Goal: Information Seeking & Learning: Understand process/instructions

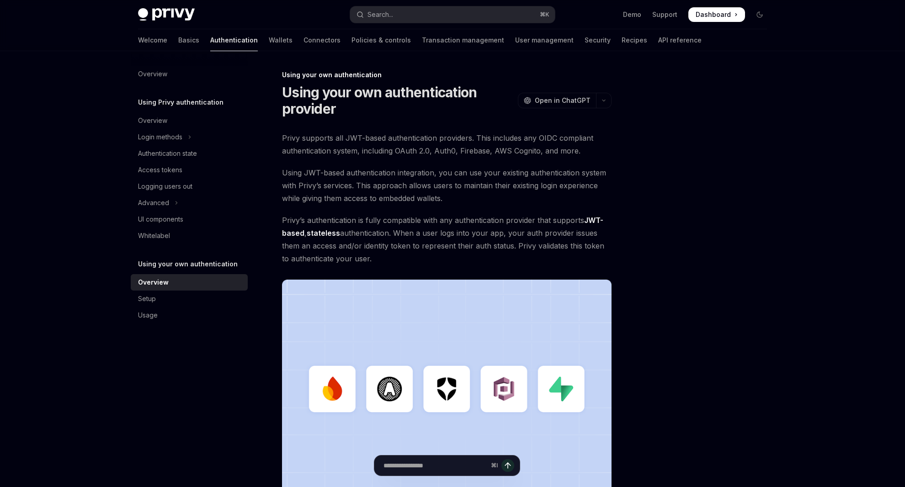
click at [361, 200] on span "Using JWT-based authentication integration, you can use your existing authentic…" at bounding box center [446, 185] width 329 height 38
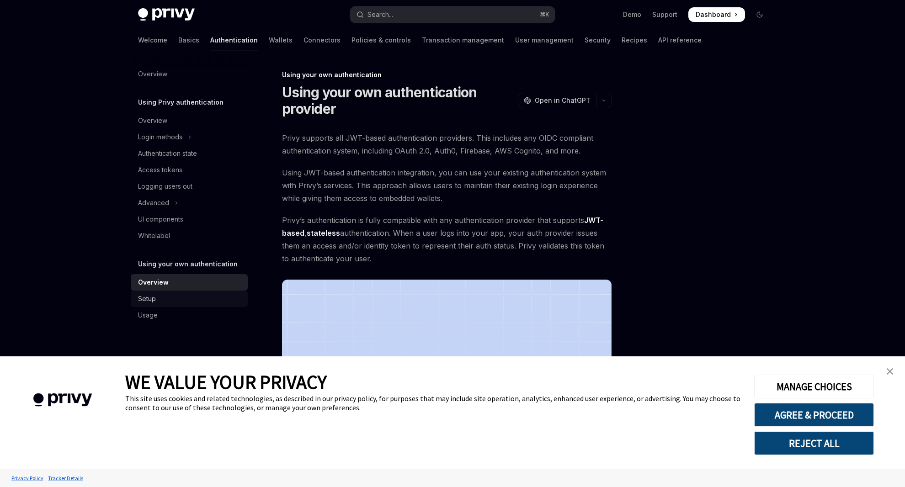
click at [161, 295] on div "Setup" at bounding box center [190, 298] width 104 height 11
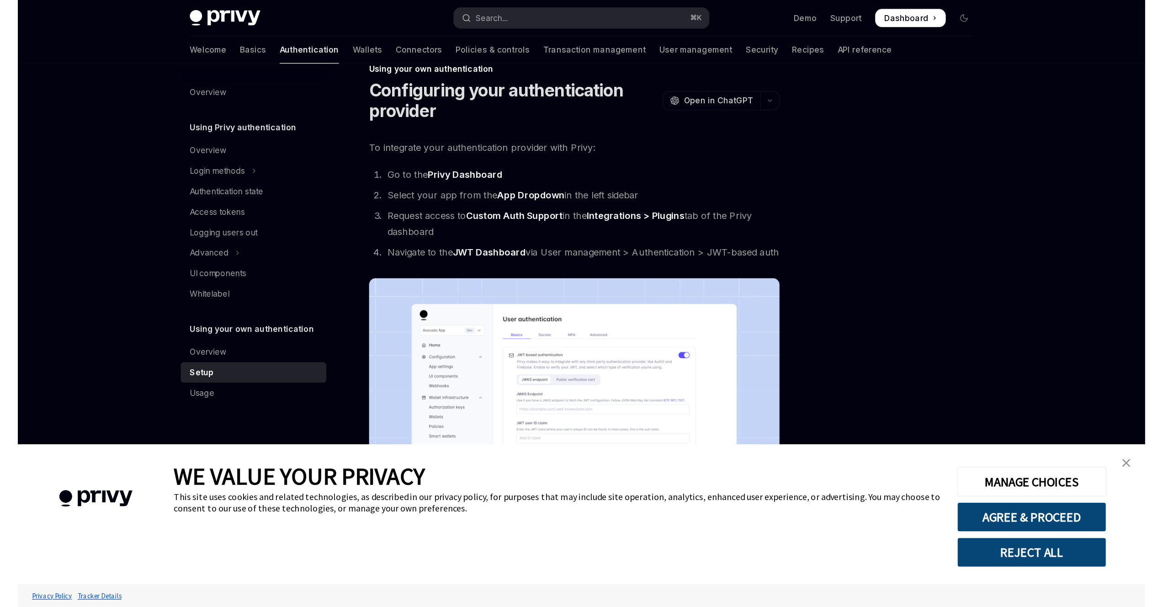
scroll to position [21, 0]
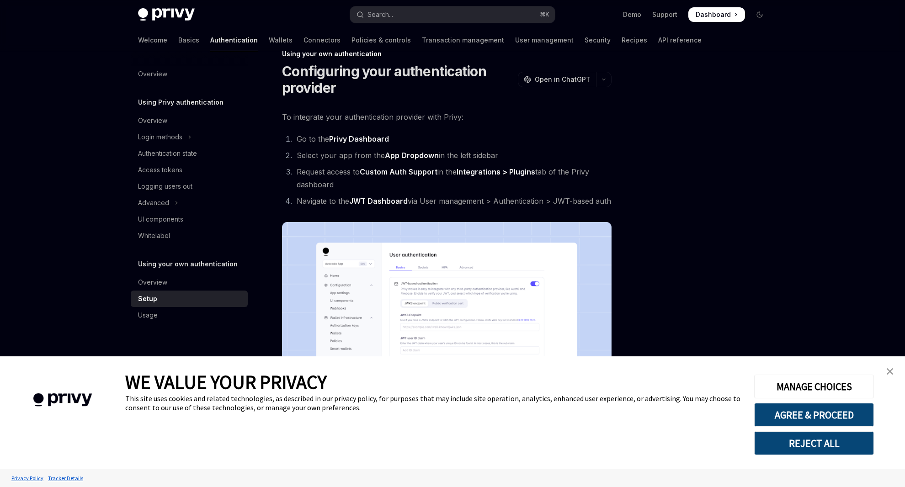
click at [896, 368] on link "close banner" at bounding box center [890, 371] width 18 height 18
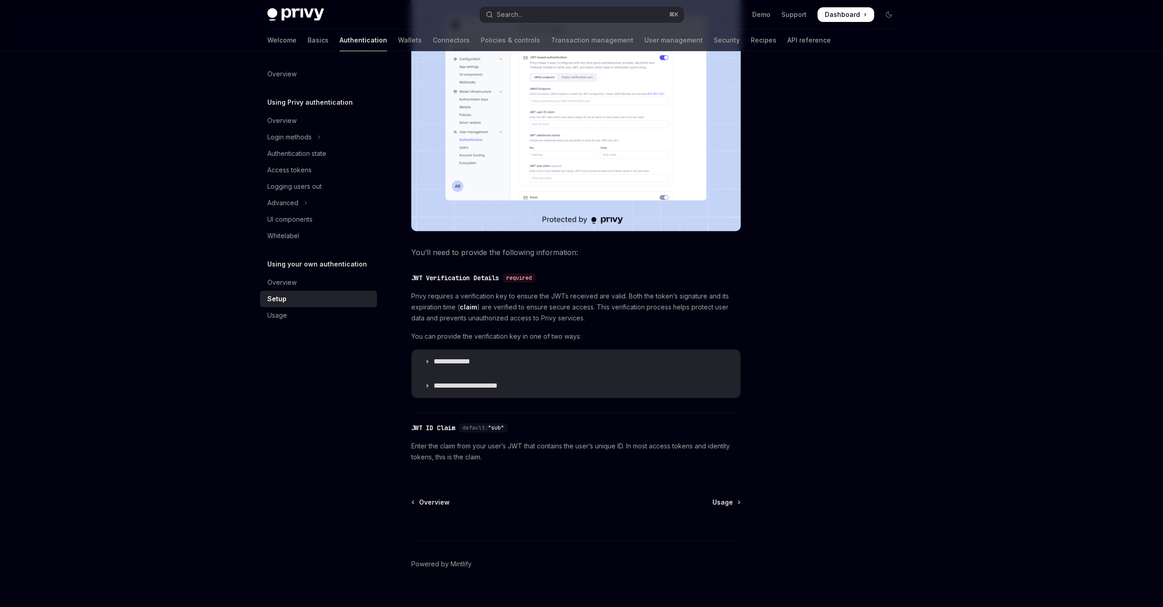
scroll to position [249, 0]
click at [441, 360] on p "**********" at bounding box center [461, 360] width 54 height 9
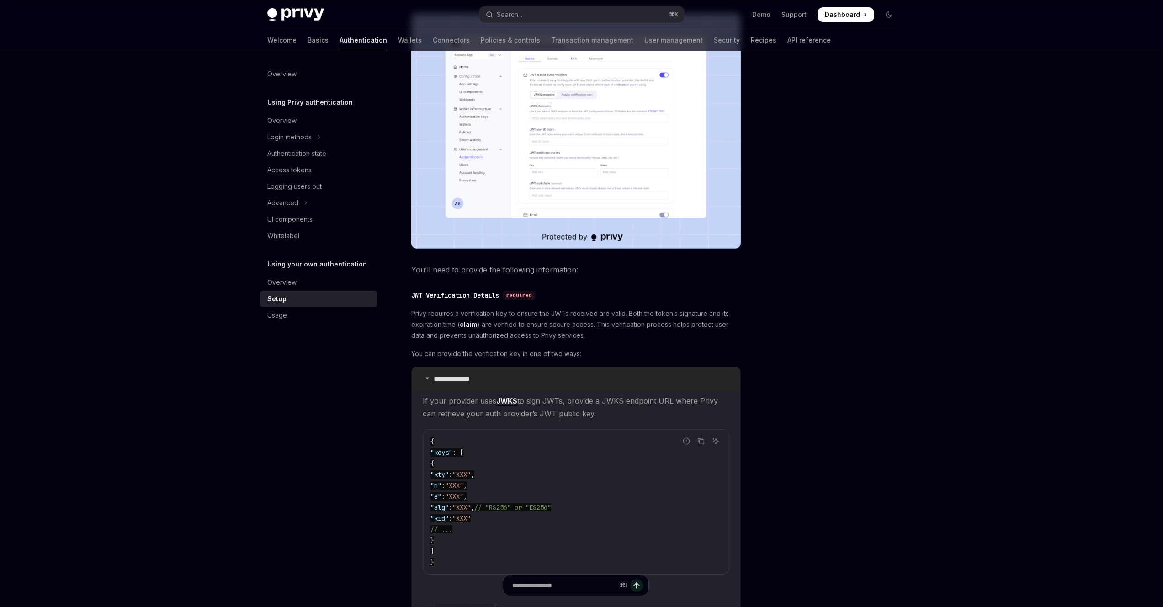
scroll to position [228, 0]
click at [454, 377] on p "**********" at bounding box center [461, 381] width 54 height 9
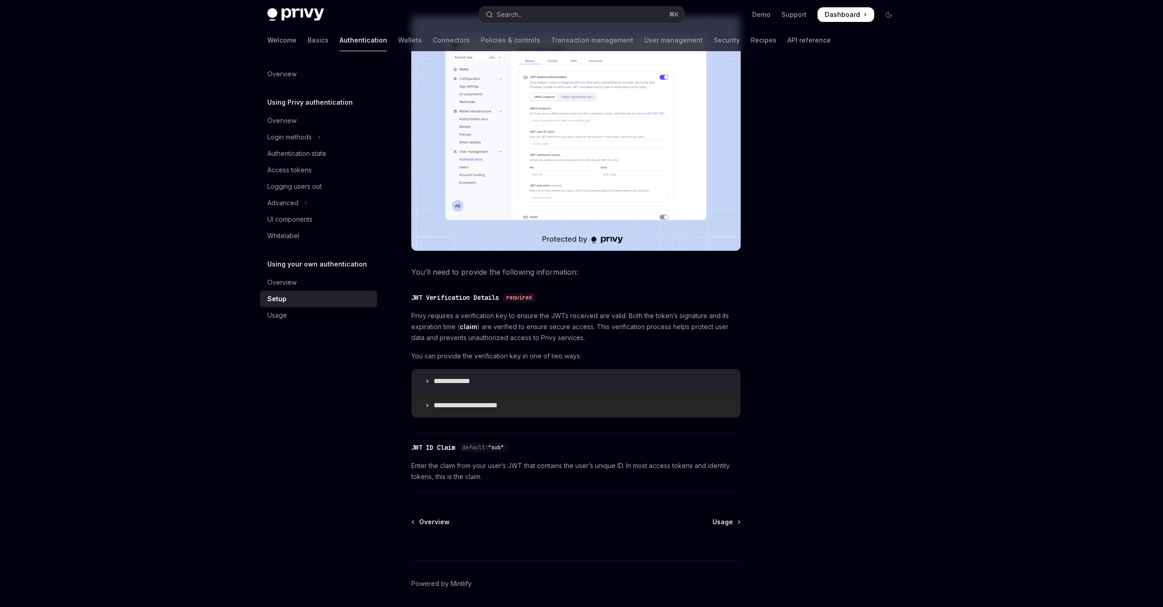
click at [478, 406] on p "**********" at bounding box center [473, 405] width 79 height 9
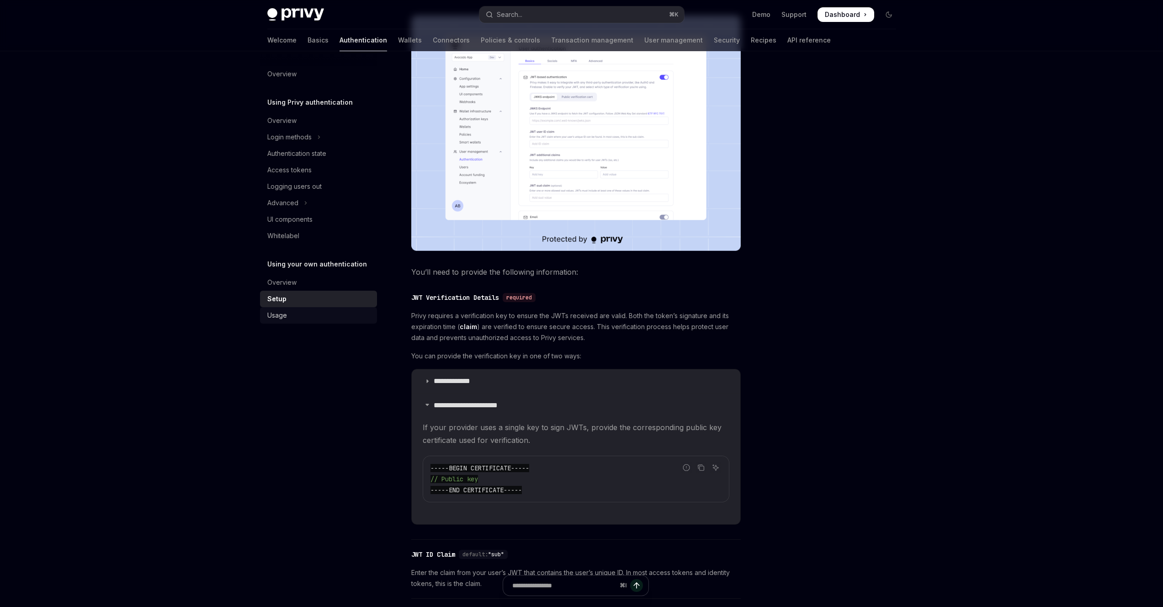
click at [335, 314] on div "Usage" at bounding box center [319, 315] width 104 height 11
type textarea "*"
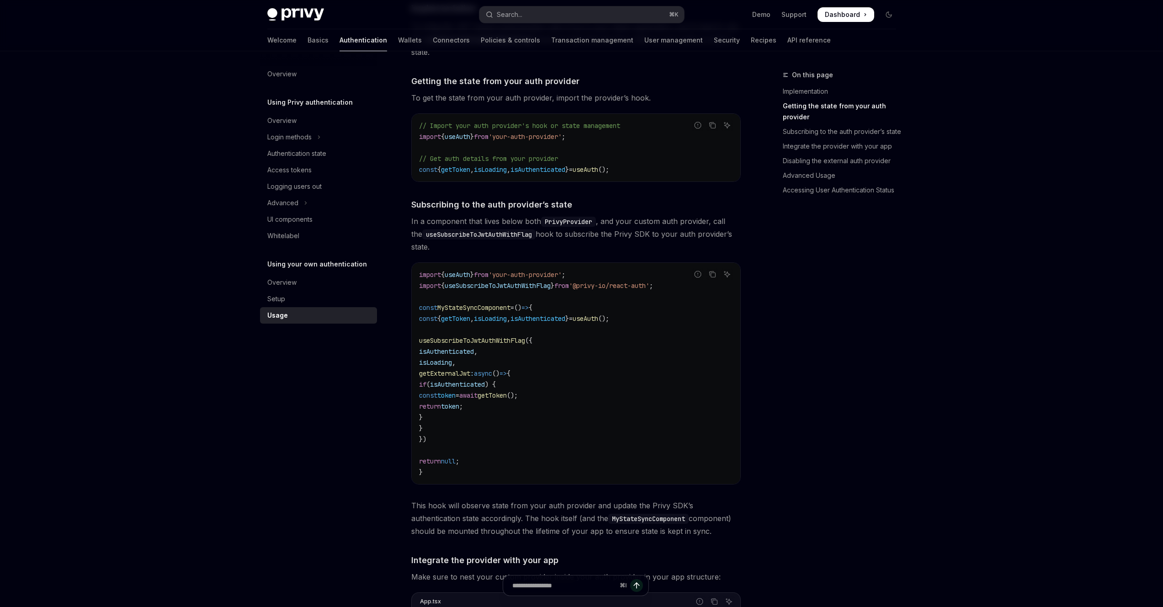
scroll to position [198, 0]
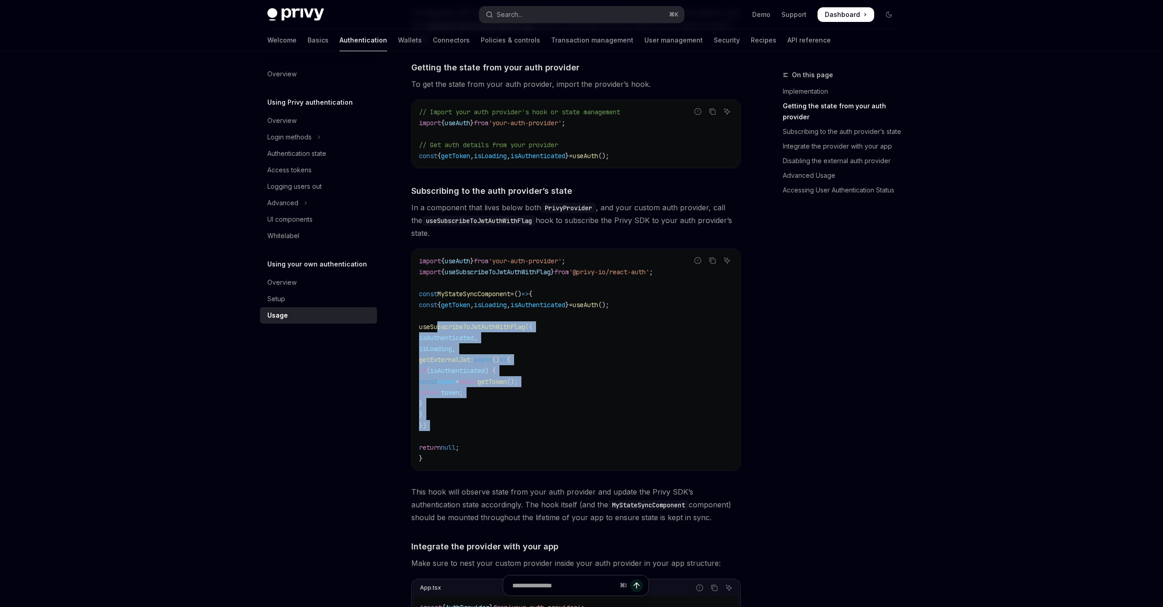
drag, startPoint x: 439, startPoint y: 330, endPoint x: 494, endPoint y: 430, distance: 114.5
click at [494, 430] on code "import { useAuth } from 'your-auth-provider' ; import { useSubscribeToJwtAuthWi…" at bounding box center [576, 359] width 314 height 208
click at [492, 356] on span "async" at bounding box center [483, 360] width 18 height 8
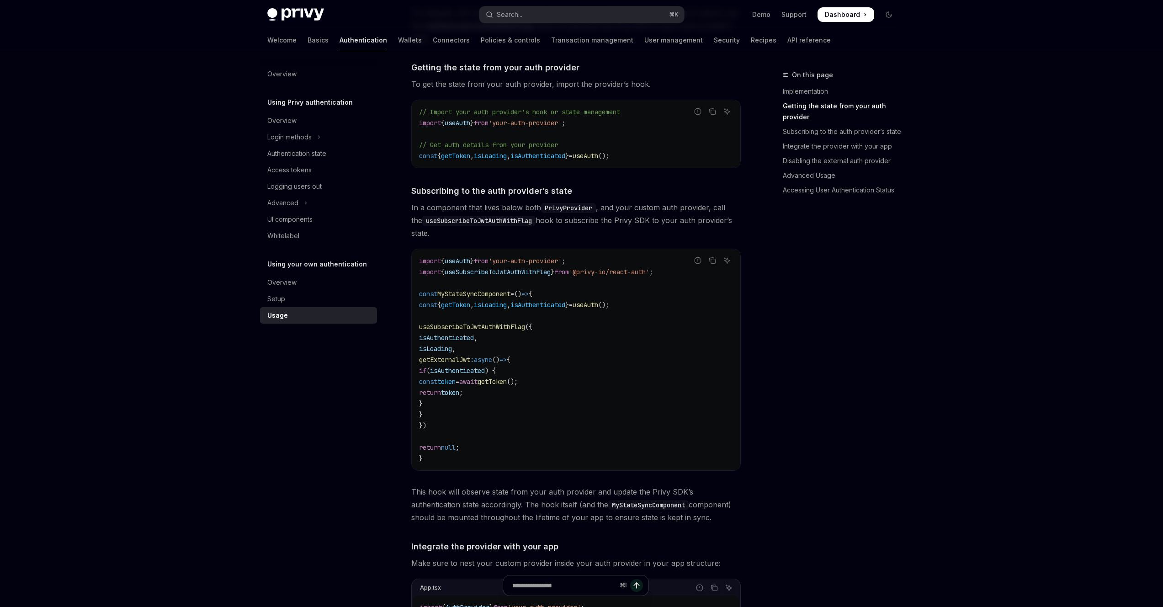
drag, startPoint x: 472, startPoint y: 363, endPoint x: 526, endPoint y: 407, distance: 69.9
click at [522, 410] on code "import { useAuth } from 'your-auth-provider' ; import { useSubscribeToJwtAuthWi…" at bounding box center [576, 359] width 314 height 208
